Goal: Task Accomplishment & Management: Complete application form

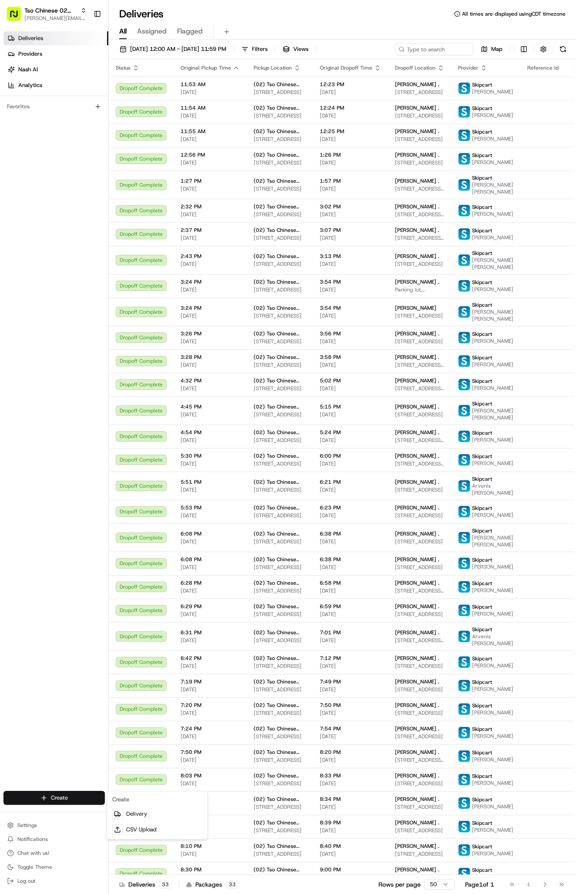
scroll to position [135, 0]
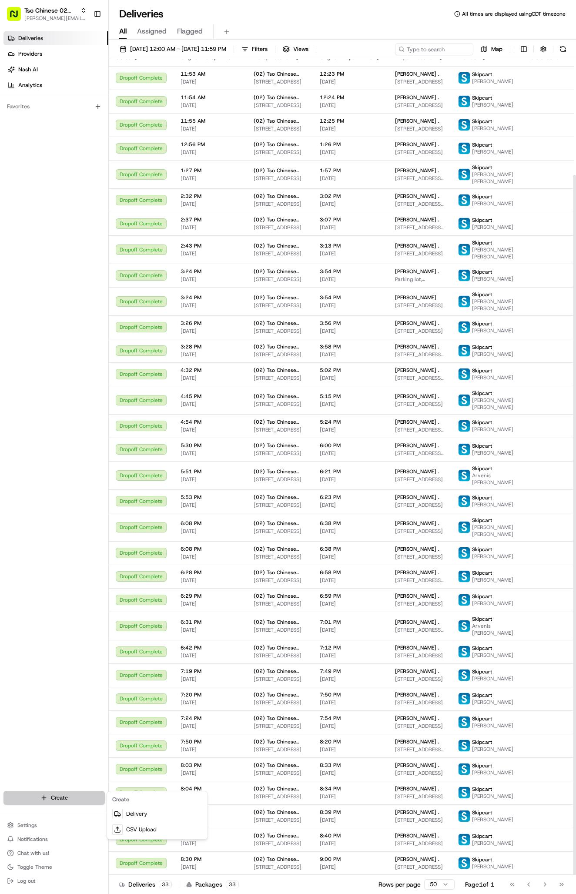
click at [87, 792] on html "Tso Chinese 02 Arbor [PERSON_NAME][EMAIL_ADDRESS][DOMAIN_NAME] Toggle Sidebar D…" at bounding box center [288, 447] width 576 height 894
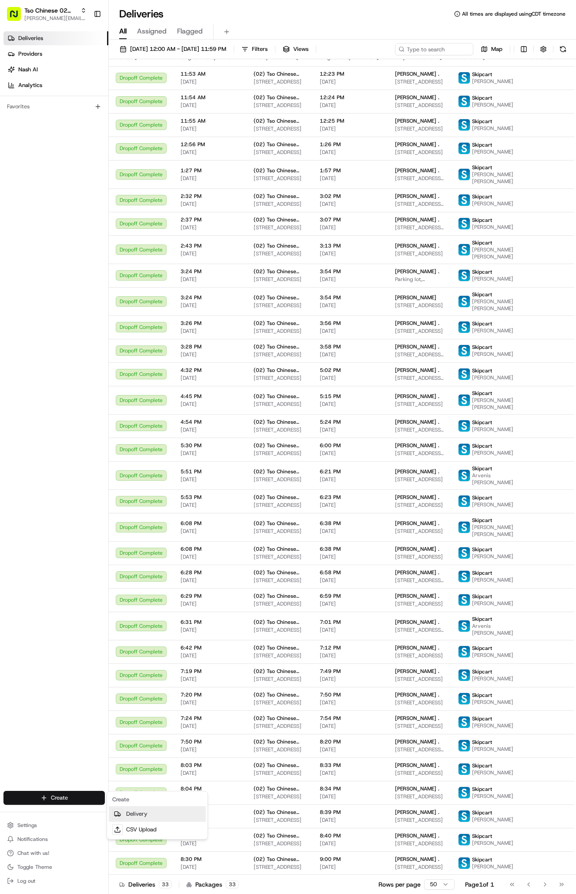
click at [123, 810] on link "Delivery" at bounding box center [157, 814] width 97 height 16
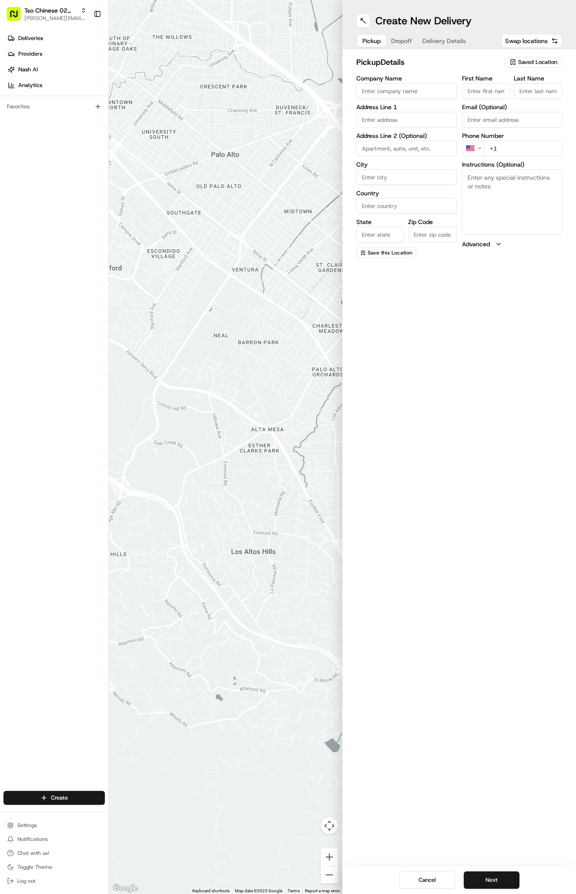
click at [536, 66] on div "Saved Location" at bounding box center [533, 62] width 57 height 10
click at [505, 96] on span "(02) Tso Chinese Takeout & Delivery [GEOGRAPHIC_DATA] (02)" at bounding box center [518, 99] width 107 height 16
type input "(02) Tso Chinese Takeout & Delivery [GEOGRAPHIC_DATA]"
type input "Bldg E Ste 402"
type input "Austin"
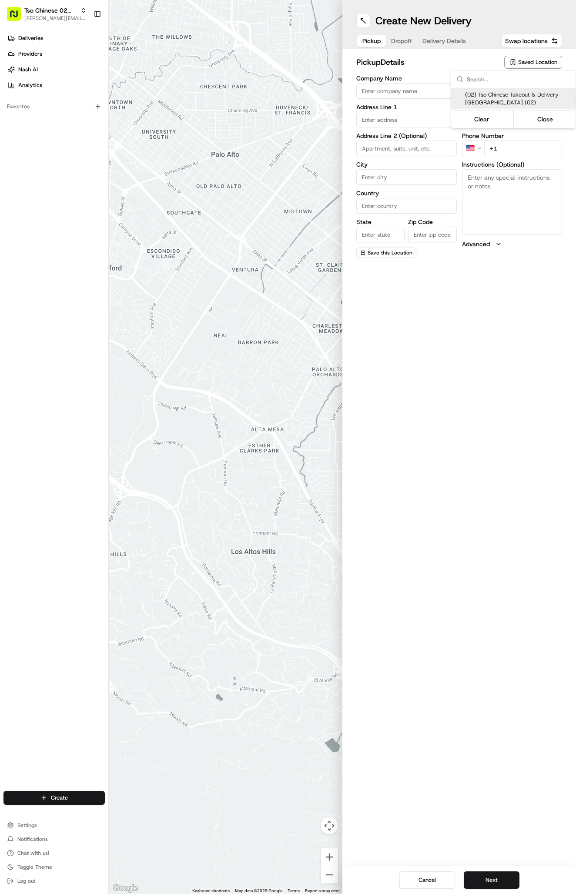
type input "US"
type input "[GEOGRAPHIC_DATA]"
type input "78759"
type input "Tso Chinese"
type input "Arboretum Crossing Manager"
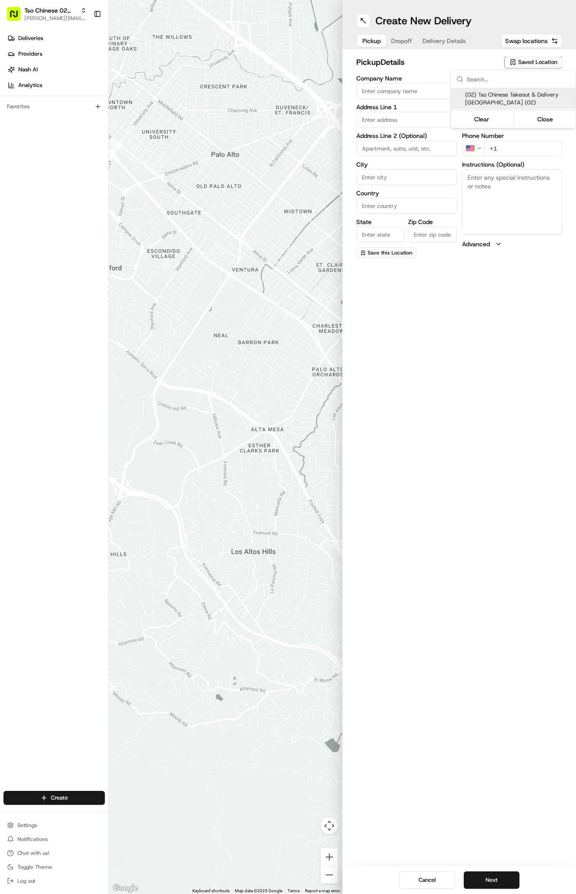
type input "[EMAIL_ADDRESS][DOMAIN_NAME]"
type input "[PHONE_NUMBER]"
type textarea "Submit a picture displaying address & food as Proof of Delivery. Envía una foto…"
type input "[STREET_ADDRESS]"
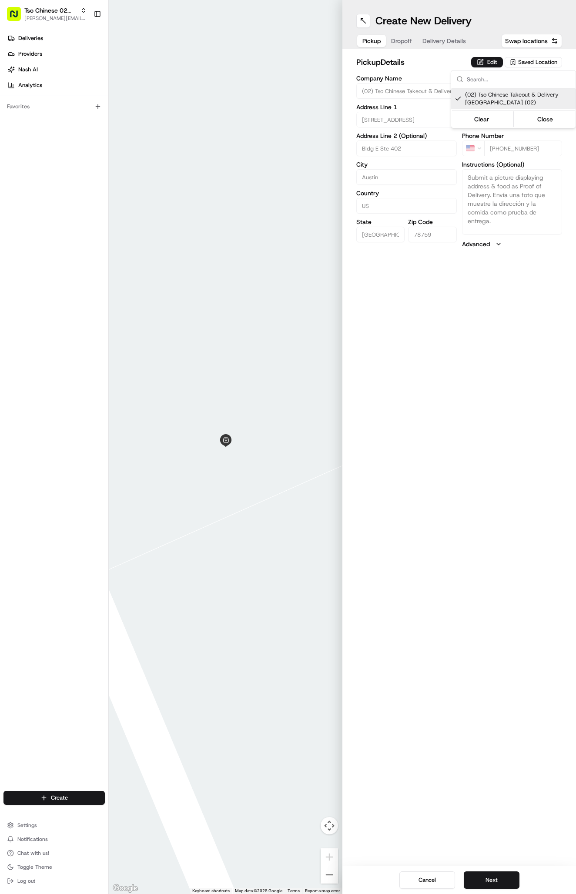
click at [398, 41] on html "Tso Chinese 02 Arbor [PERSON_NAME][EMAIL_ADDRESS][DOMAIN_NAME] Toggle Sidebar D…" at bounding box center [288, 447] width 576 height 894
click at [398, 41] on button "Dropoff" at bounding box center [401, 41] width 31 height 12
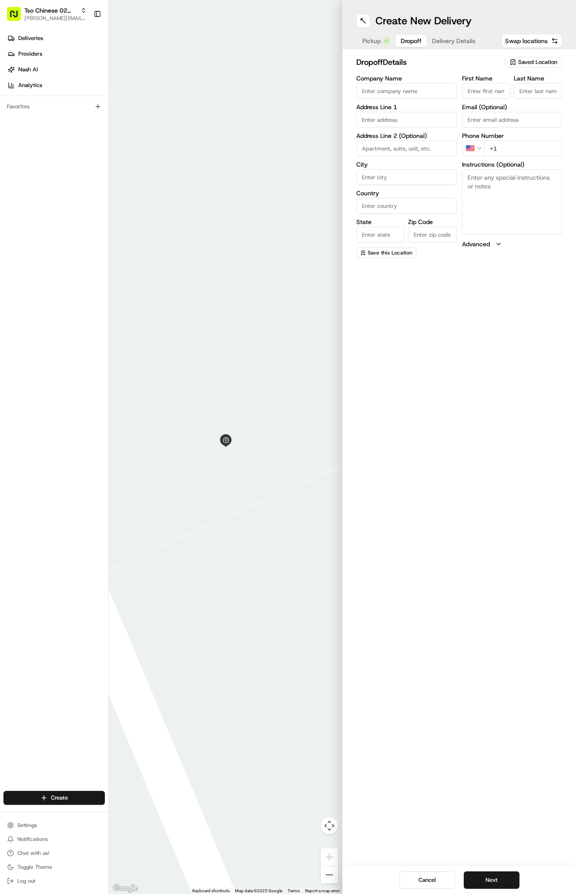
click at [477, 79] on label "First Name" at bounding box center [486, 78] width 48 height 6
click at [477, 83] on input "First Name" at bounding box center [486, 91] width 48 height 16
click at [488, 95] on input "First Name" at bounding box center [486, 91] width 48 height 16
paste input "[PERSON_NAME]"
type input "[PERSON_NAME]"
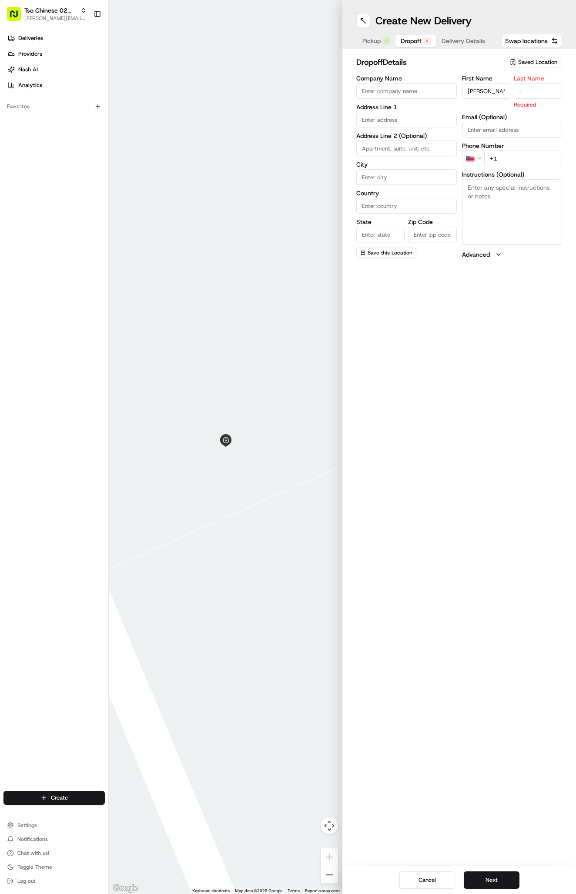
type input "."
paste input "[STREET_ADDRESS][US_STATE]"
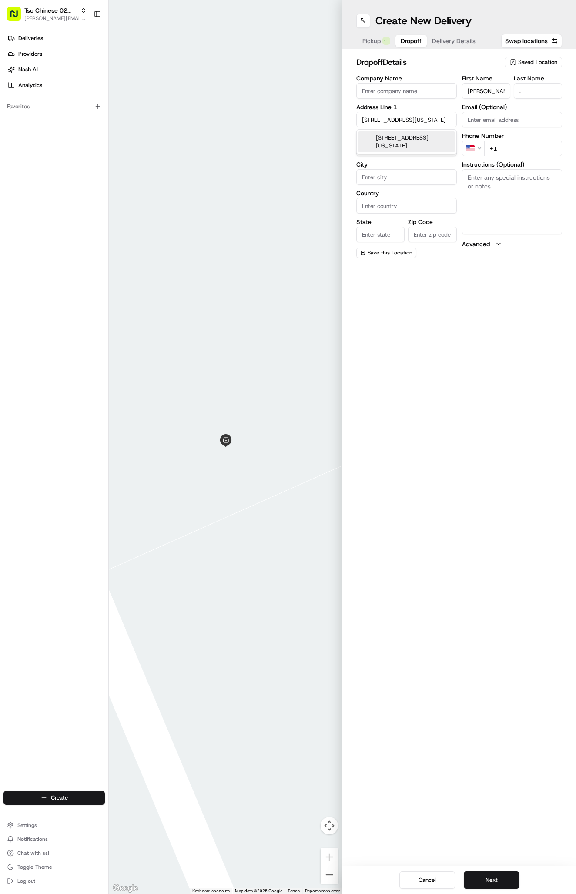
click at [388, 146] on div "[STREET_ADDRESS][US_STATE]" at bounding box center [406, 141] width 96 height 21
type input "[STREET_ADDRESS]"
type input "Austin"
type input "[GEOGRAPHIC_DATA]"
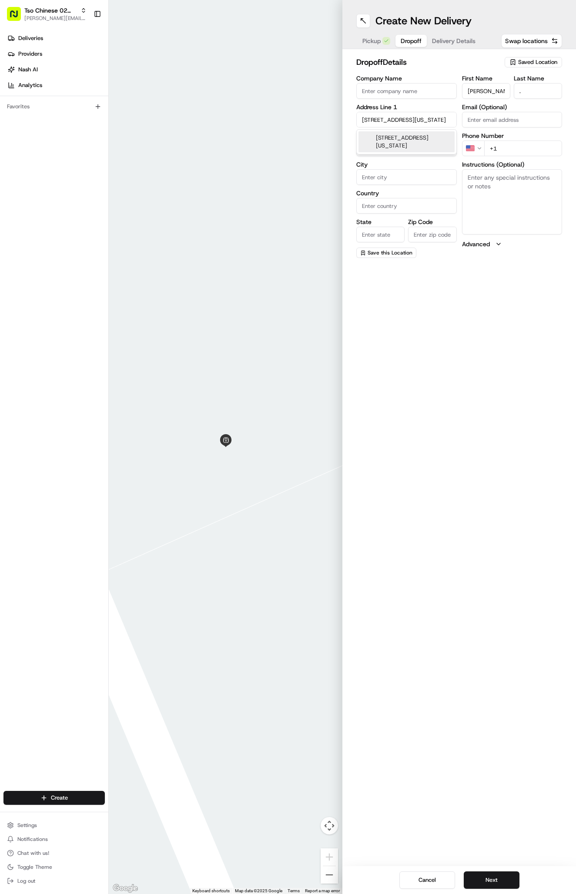
type input "78759"
type input "[STREET_ADDRESS]"
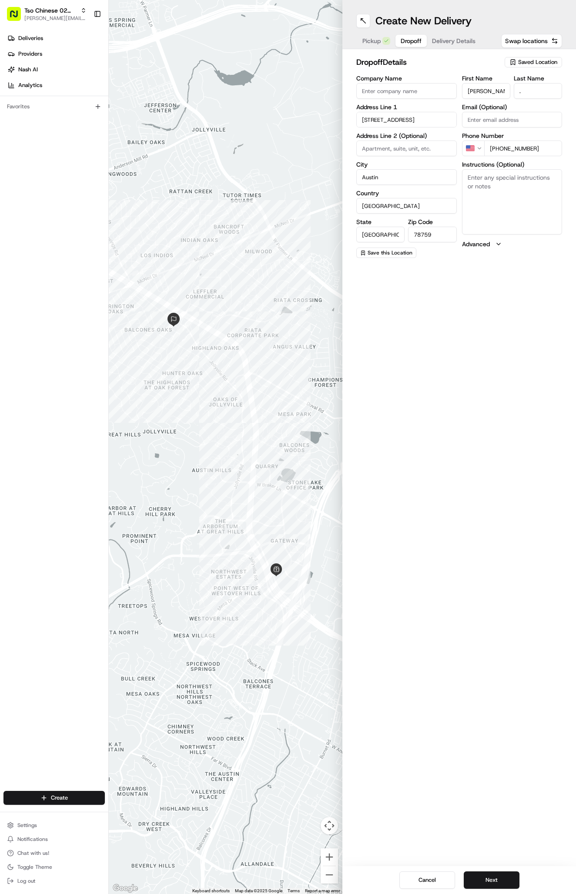
type input "[PHONE_NUMBER]"
click at [506, 337] on div "Create New Delivery Pickup Dropoff Delivery Details Swap locations dropoff Deta…" at bounding box center [459, 447] width 234 height 894
click at [421, 150] on input at bounding box center [406, 148] width 100 height 16
click at [513, 422] on div "Create New Delivery Pickup Dropoff Delivery Details Swap locations dropoff Deta…" at bounding box center [459, 447] width 234 height 894
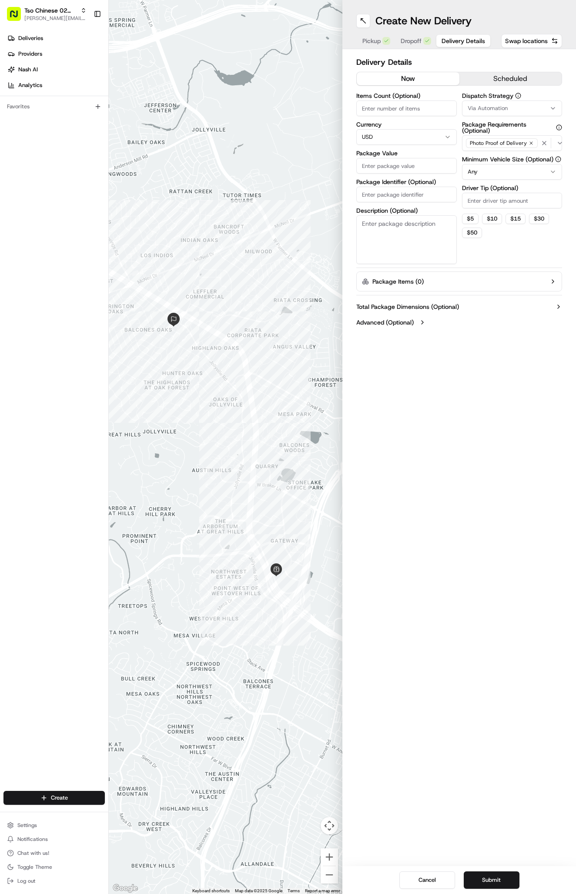
click at [452, 40] on span "Delivery Details" at bounding box center [462, 41] width 43 height 9
click at [474, 106] on span "Via Automation" at bounding box center [488, 108] width 40 height 8
click at [481, 154] on span "Tso Arbor Strategy" at bounding box center [518, 156] width 107 height 8
click at [477, 152] on div "Tso Arbor Strategy" at bounding box center [513, 155] width 124 height 13
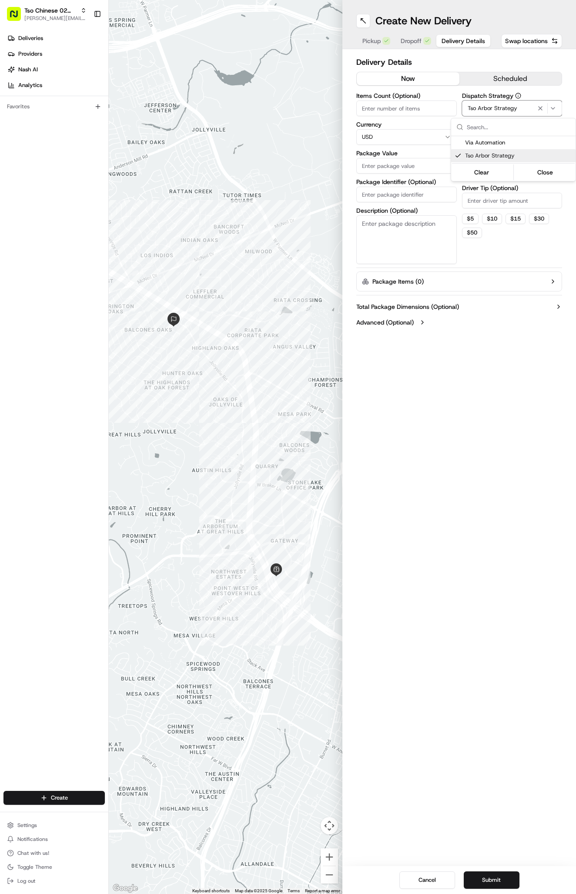
click at [481, 196] on html "Tso Chinese 02 Arbor [PERSON_NAME][EMAIL_ADDRESS][DOMAIN_NAME] Toggle Sidebar D…" at bounding box center [288, 447] width 576 height 894
click at [481, 196] on input "Driver Tip (Optional)" at bounding box center [512, 201] width 100 height 16
type input "2"
click at [417, 163] on input "Package Value" at bounding box center [406, 166] width 100 height 16
type input "46.98"
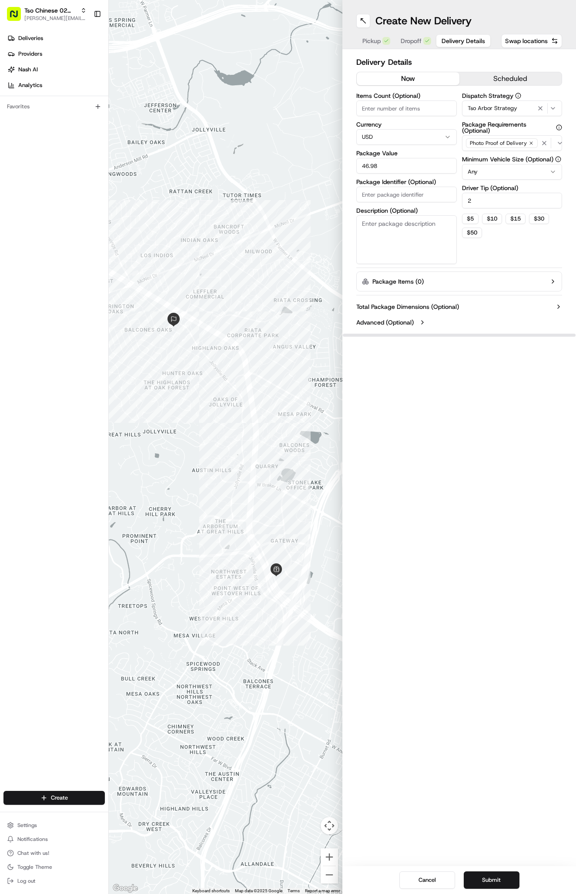
click at [426, 191] on input "Package Identifier (Optional)" at bounding box center [406, 195] width 100 height 16
click at [409, 192] on input "Package Identifier (Optional)" at bounding box center [406, 195] width 100 height 16
paste input "#PZQ76GE"
type input "#PZQ76GE"
click at [440, 560] on div "Create New Delivery Pickup Dropoff Delivery Details Swap locations Delivery Det…" at bounding box center [459, 447] width 234 height 894
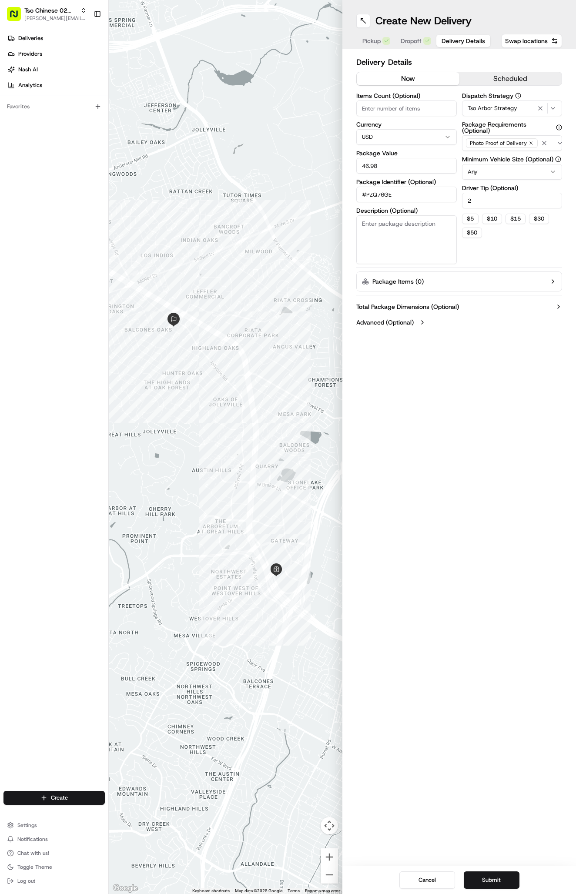
click at [495, 873] on button "Submit" at bounding box center [492, 879] width 56 height 17
click at [495, 873] on div "Cancel Submit" at bounding box center [459, 880] width 234 height 28
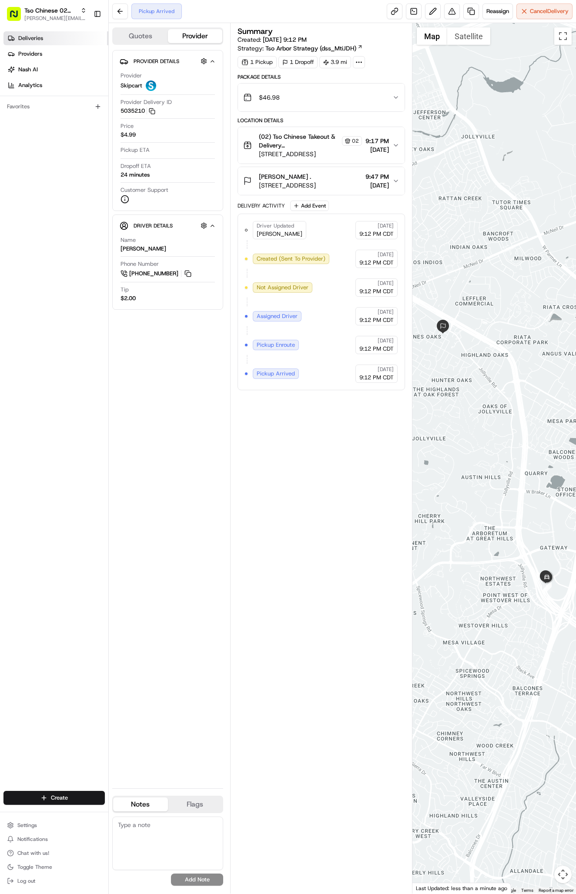
click at [41, 33] on link "Deliveries" at bounding box center [55, 38] width 105 height 14
